Goal: Transaction & Acquisition: Obtain resource

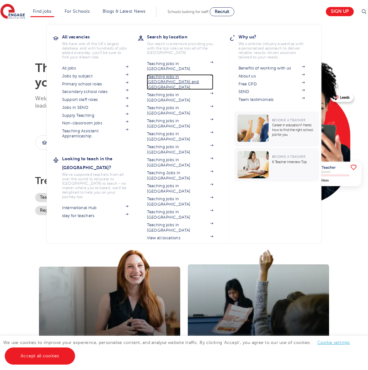
click at [179, 74] on link "Teaching jobs in [GEOGRAPHIC_DATA] and [GEOGRAPHIC_DATA]" at bounding box center [180, 82] width 67 height 16
click at [74, 76] on link "Jobs by subject" at bounding box center [95, 76] width 67 height 5
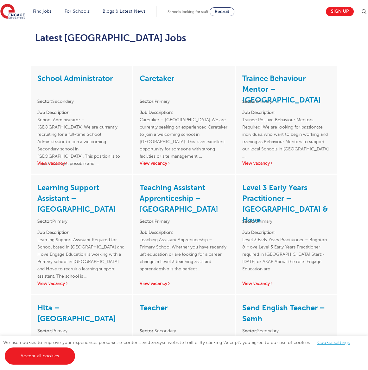
scroll to position [376, 0]
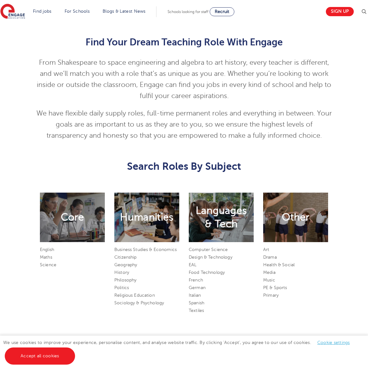
scroll to position [204, 0]
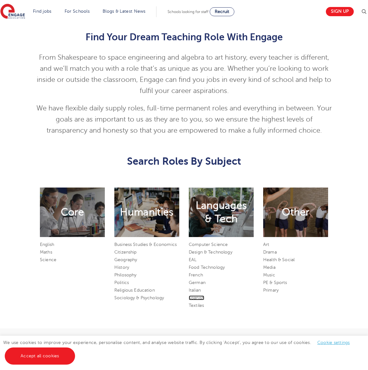
click at [196, 296] on link "Spanish" at bounding box center [197, 297] width 16 height 5
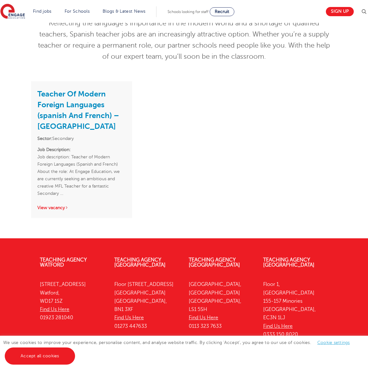
scroll to position [70, 0]
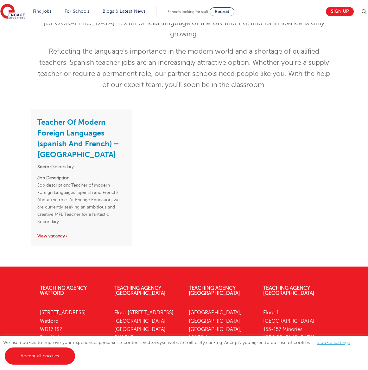
click at [46, 233] on link "View vacancy" at bounding box center [52, 235] width 31 height 5
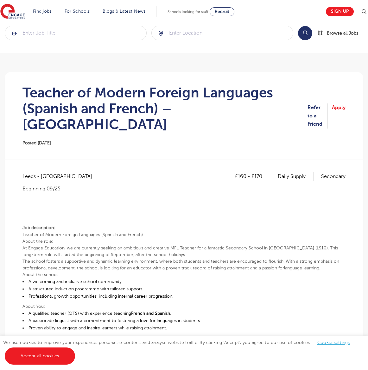
scroll to position [94, 0]
